Goal: Use online tool/utility: Utilize a website feature to perform a specific function

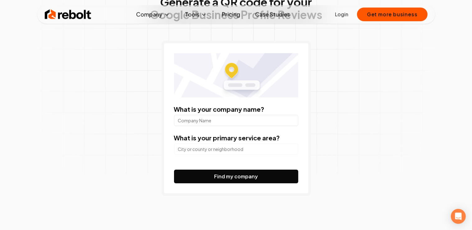
scroll to position [66, 0]
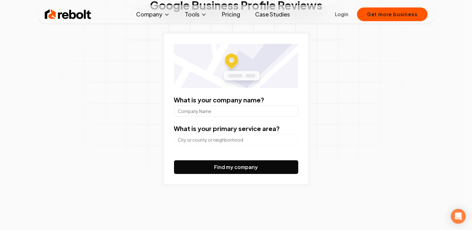
click at [234, 113] on input "What is your company name?" at bounding box center [236, 110] width 124 height 11
type input "Deea Nails and Beauty"
click at [235, 142] on input "search" at bounding box center [236, 139] width 124 height 11
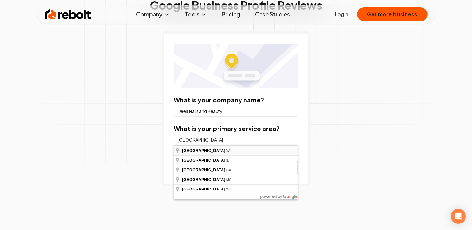
type input "[GEOGRAPHIC_DATA], [GEOGRAPHIC_DATA]"
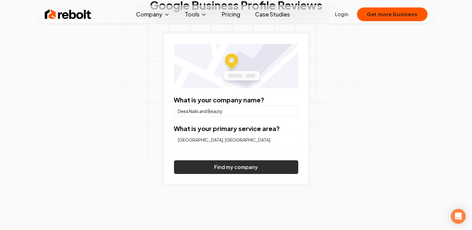
click at [248, 168] on button "Find my company" at bounding box center [236, 167] width 124 height 14
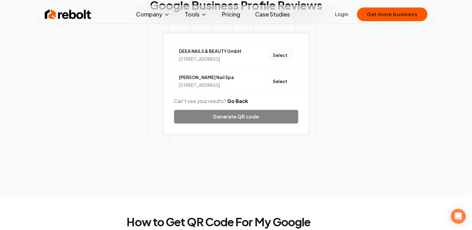
click at [285, 58] on button "Select" at bounding box center [280, 54] width 25 height 11
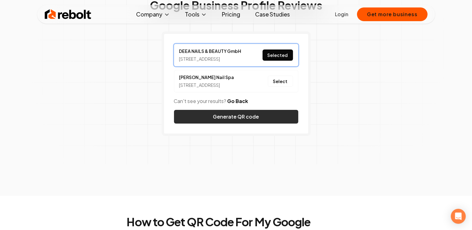
click at [252, 123] on button "Generate QR code" at bounding box center [236, 117] width 124 height 14
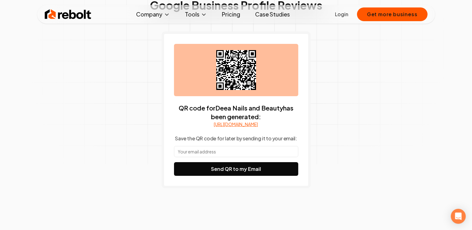
click at [244, 155] on input "text" at bounding box center [236, 151] width 124 height 11
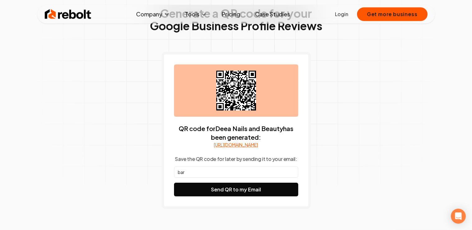
scroll to position [33, 0]
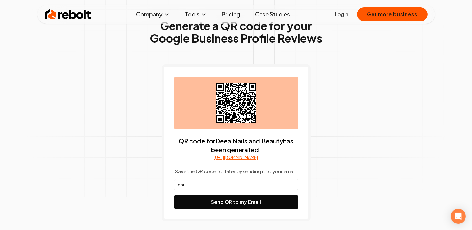
click at [210, 189] on input "bar" at bounding box center [236, 184] width 124 height 11
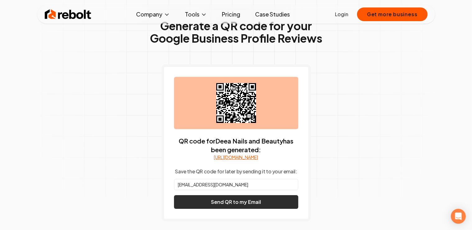
type input "bardanalexandra12@gmail.com"
click at [238, 208] on button "Send QR to my Email" at bounding box center [236, 202] width 124 height 14
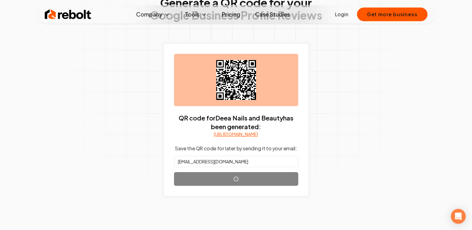
scroll to position [66, 0]
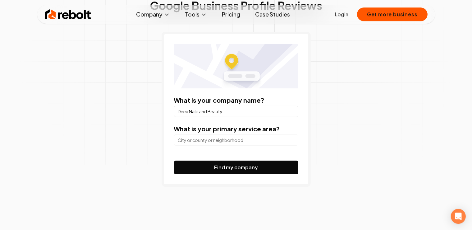
scroll to position [66, 0]
click at [216, 135] on input "search" at bounding box center [236, 139] width 124 height 11
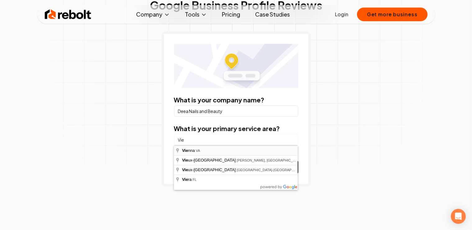
type input "[GEOGRAPHIC_DATA], [GEOGRAPHIC_DATA]"
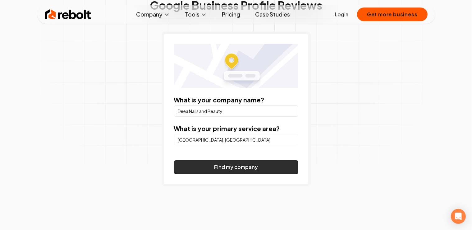
click at [253, 170] on button "Find my company" at bounding box center [236, 167] width 124 height 14
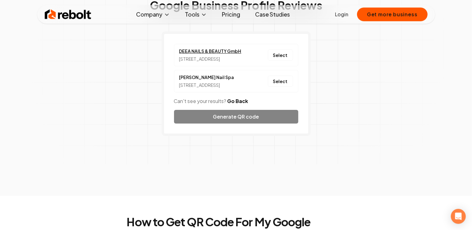
click at [218, 53] on link "DEEA NAILS & BEAUTY GmbH" at bounding box center [210, 51] width 62 height 7
click at [282, 60] on button "Select" at bounding box center [280, 54] width 25 height 11
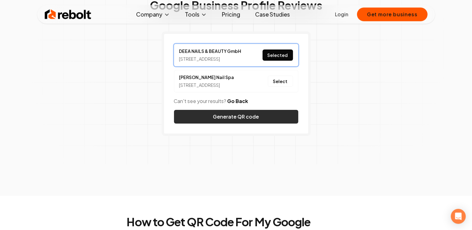
click at [258, 123] on button "Generate QR code" at bounding box center [236, 117] width 124 height 14
